Goal: Transaction & Acquisition: Purchase product/service

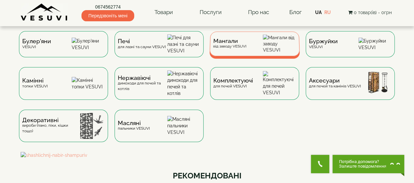
click at [250, 51] on div "Мангали від заводу VESUVI" at bounding box center [255, 43] width 90 height 25
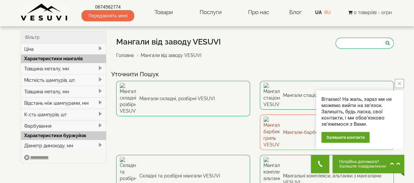
click at [260, 120] on link "Мангали-барбекю-[PERSON_NAME]" at bounding box center [327, 132] width 134 height 35
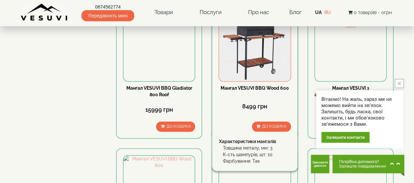
scroll to position [295, 0]
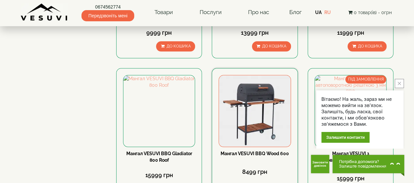
click at [246, 146] on img at bounding box center [254, 110] width 71 height 71
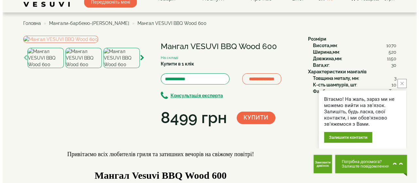
scroll to position [33, 0]
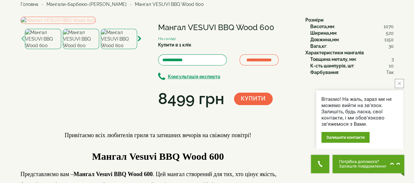
click at [82, 24] on img at bounding box center [58, 20] width 75 height 7
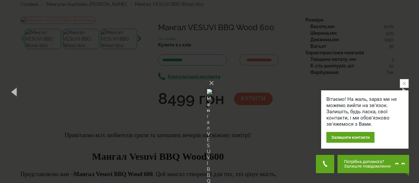
click at [319, 95] on div "× Мангал VESUVI BBQ Wood 600 1 of 11 Loading..." at bounding box center [209, 91] width 419 height 183
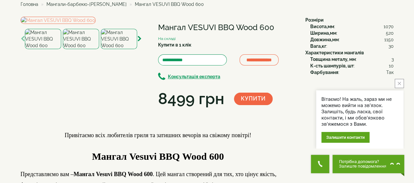
click at [401, 84] on button "close button" at bounding box center [399, 83] width 9 height 9
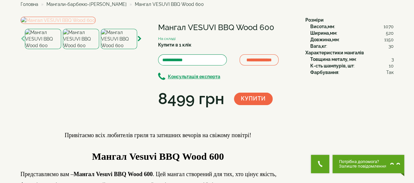
click at [96, 24] on img at bounding box center [58, 20] width 75 height 7
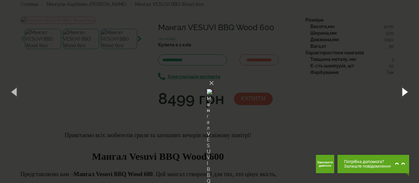
click at [407, 91] on button "button" at bounding box center [404, 92] width 29 height 36
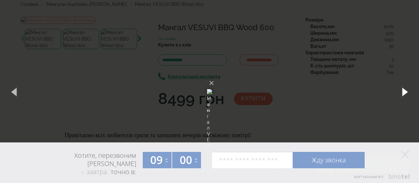
click at [407, 91] on button "button" at bounding box center [404, 92] width 29 height 36
click at [405, 93] on button "button" at bounding box center [404, 92] width 29 height 36
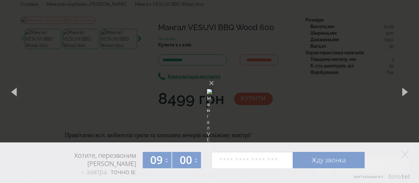
click at [207, 77] on img at bounding box center [209, 91] width 5 height 31
click at [212, 89] on img at bounding box center [209, 91] width 5 height 31
click at [411, 156] on div "Хотите, перезвоним Вам завтра завтра во вторник в среду точно в: 09 09 10 11 12…" at bounding box center [209, 162] width 419 height 41
click at [403, 155] on icon at bounding box center [405, 155] width 8 height 8
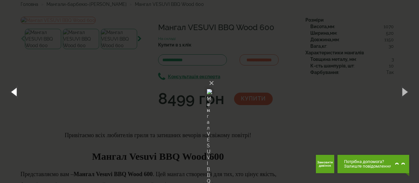
click at [18, 91] on button "button" at bounding box center [14, 92] width 29 height 36
click at [209, 76] on img at bounding box center [209, 91] width 5 height 31
click at [212, 83] on img at bounding box center [209, 91] width 5 height 31
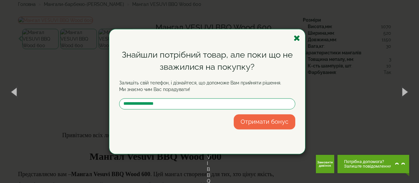
click at [298, 39] on icon "button" at bounding box center [297, 38] width 7 height 8
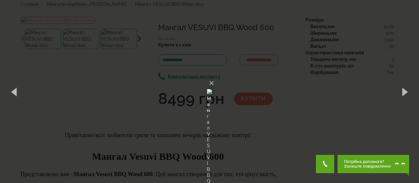
click at [212, 88] on img at bounding box center [209, 91] width 5 height 31
click at [212, 85] on img at bounding box center [209, 91] width 5 height 31
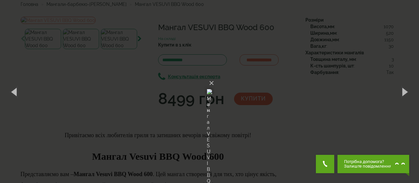
click at [212, 85] on img at bounding box center [209, 91] width 5 height 31
click at [403, 91] on button "button" at bounding box center [404, 92] width 29 height 36
click at [404, 93] on button "button" at bounding box center [404, 92] width 29 height 36
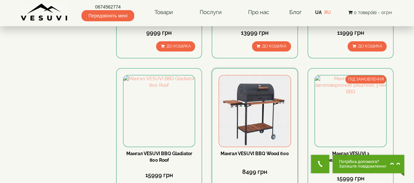
click at [259, 150] on div "Мангал VESUVI BBQ Wood 600" at bounding box center [255, 153] width 72 height 7
click at [244, 154] on link "Мангал VESUVI BBQ Wood 600" at bounding box center [255, 153] width 68 height 5
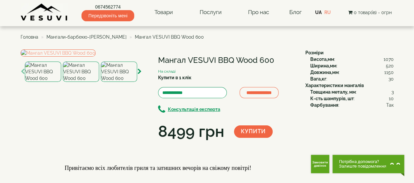
drag, startPoint x: 154, startPoint y: 58, endPoint x: 283, endPoint y: 58, distance: 129.0
click at [283, 58] on div "**********" at bounding box center [161, 95] width 280 height 93
copy div "Мангал VESUVI BBQ Wood 600"
